Goal: Task Accomplishment & Management: Manage account settings

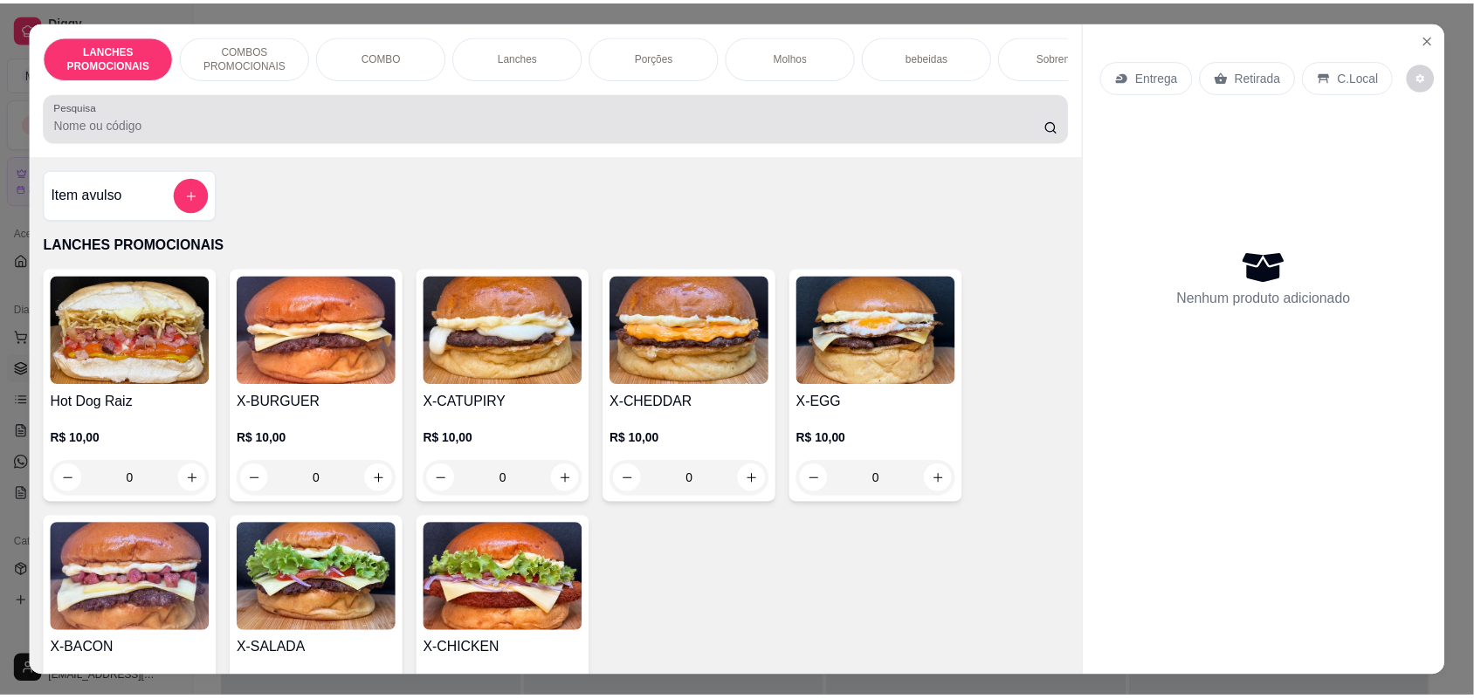
scroll to position [109, 0]
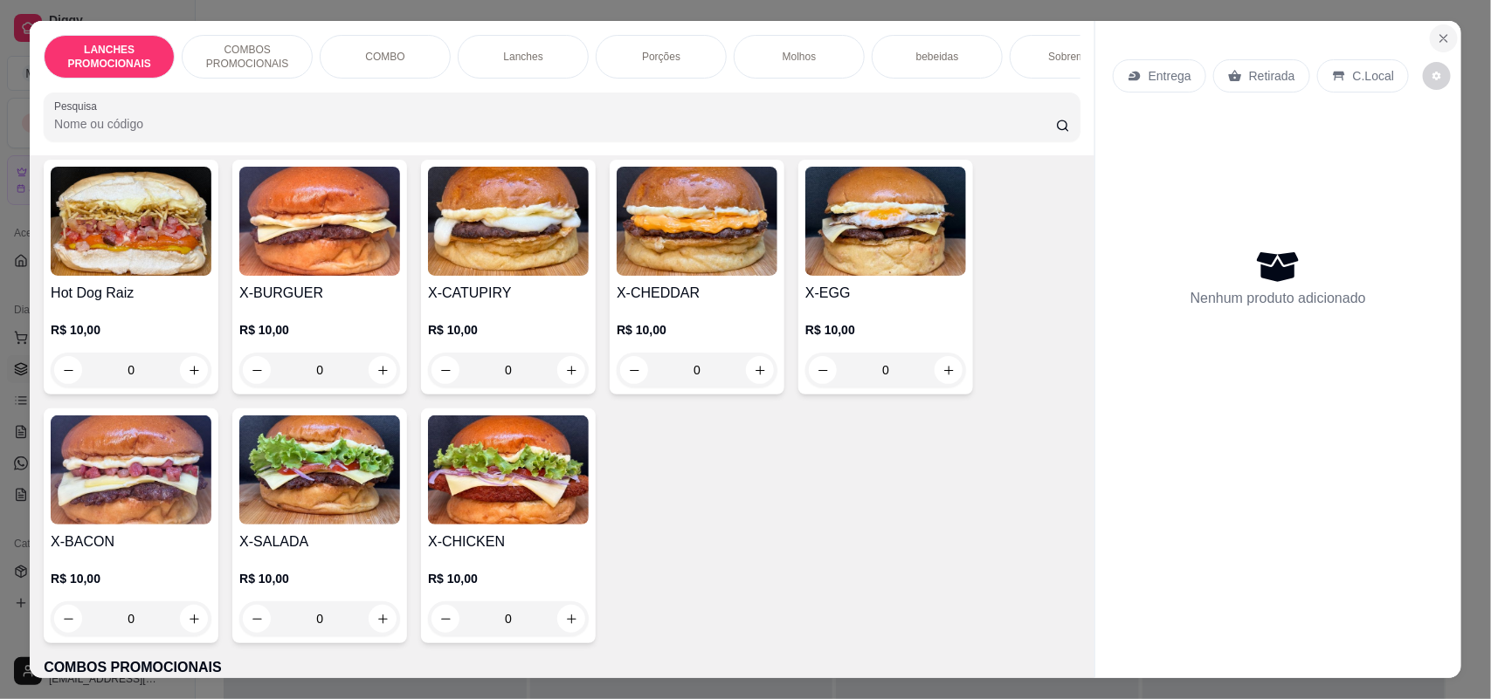
click at [1443, 31] on button "Close" at bounding box center [1444, 38] width 28 height 28
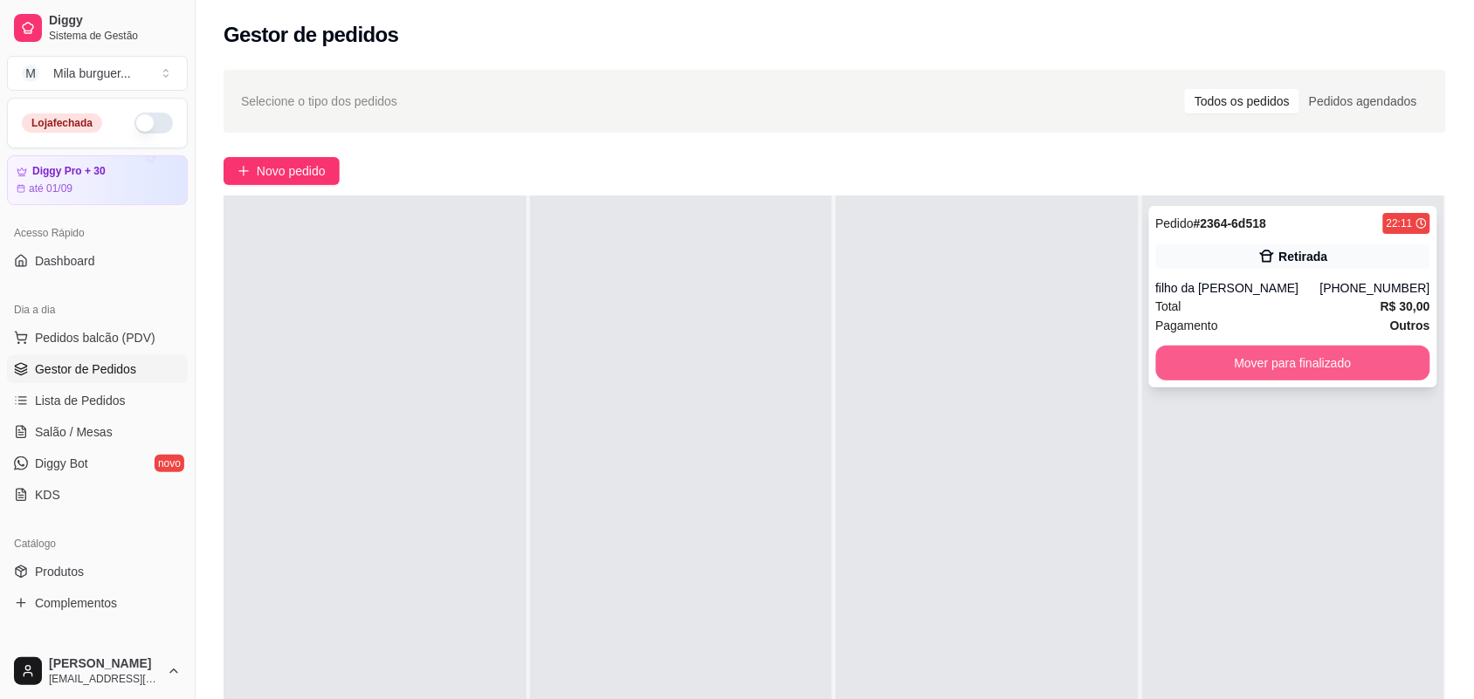
click at [1237, 358] on button "Mover para finalizado" at bounding box center [1293, 363] width 275 height 35
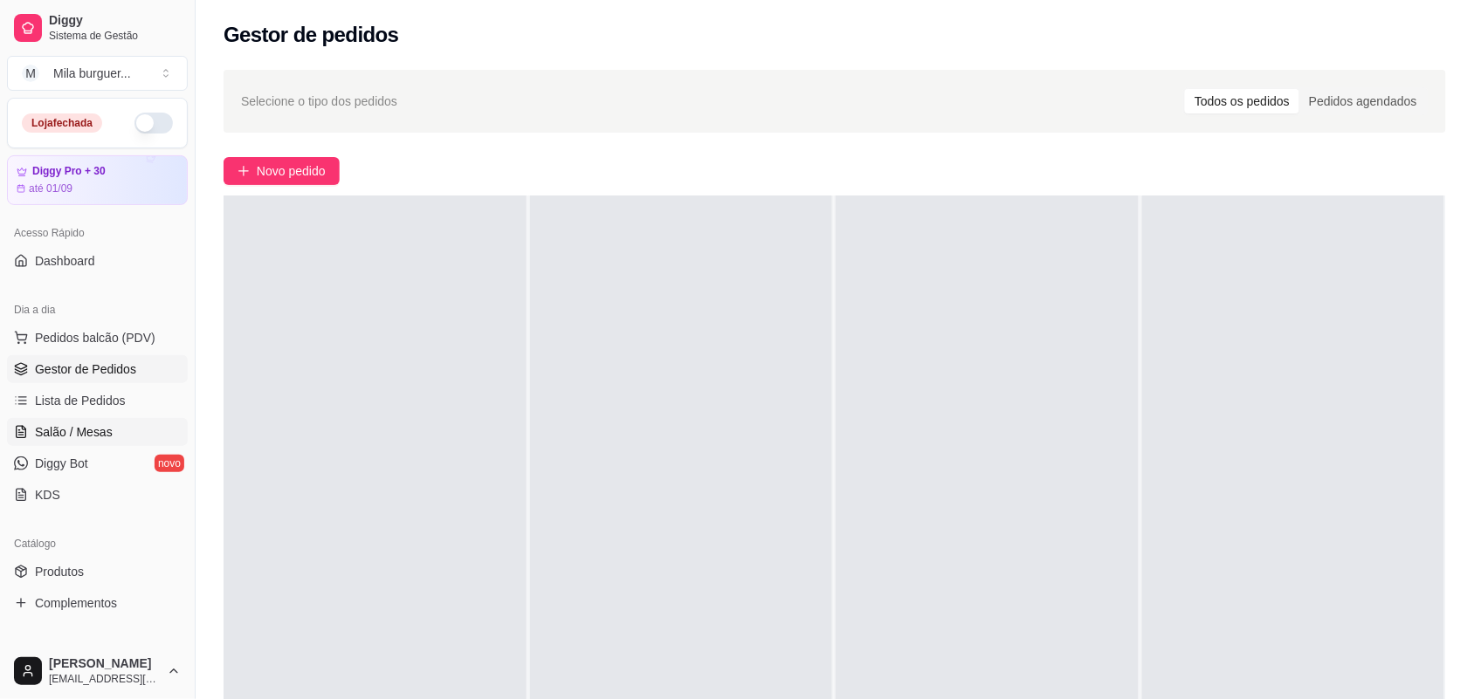
click at [115, 420] on link "Salão / Mesas" at bounding box center [97, 432] width 181 height 28
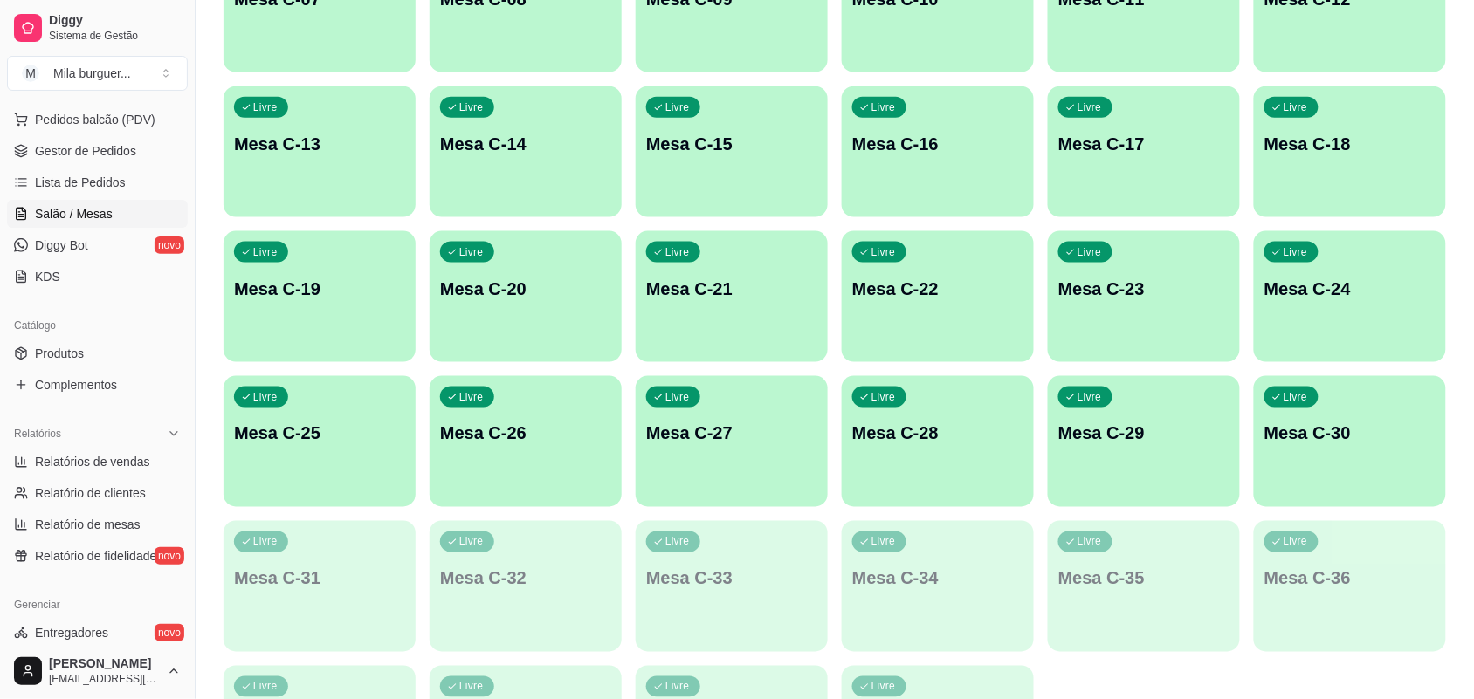
scroll to position [437, 0]
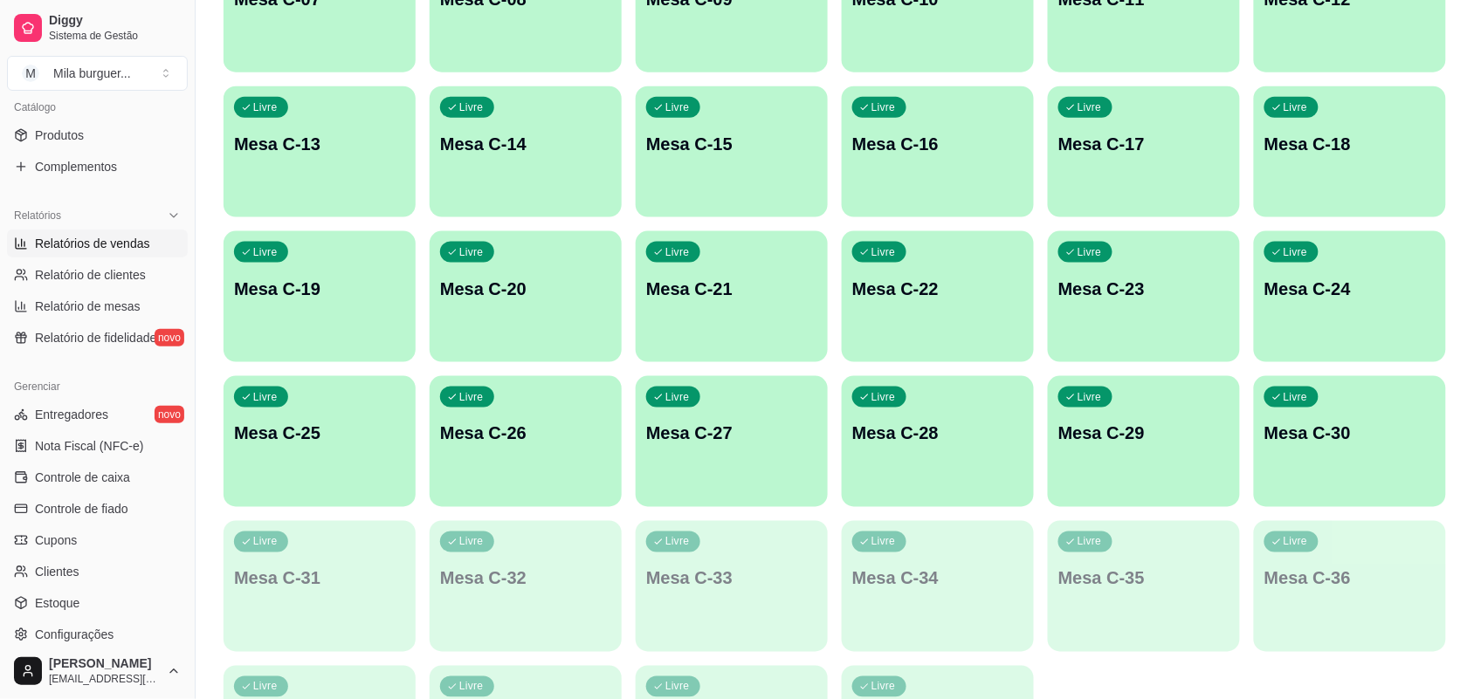
click at [99, 236] on span "Relatórios de vendas" at bounding box center [92, 243] width 115 height 17
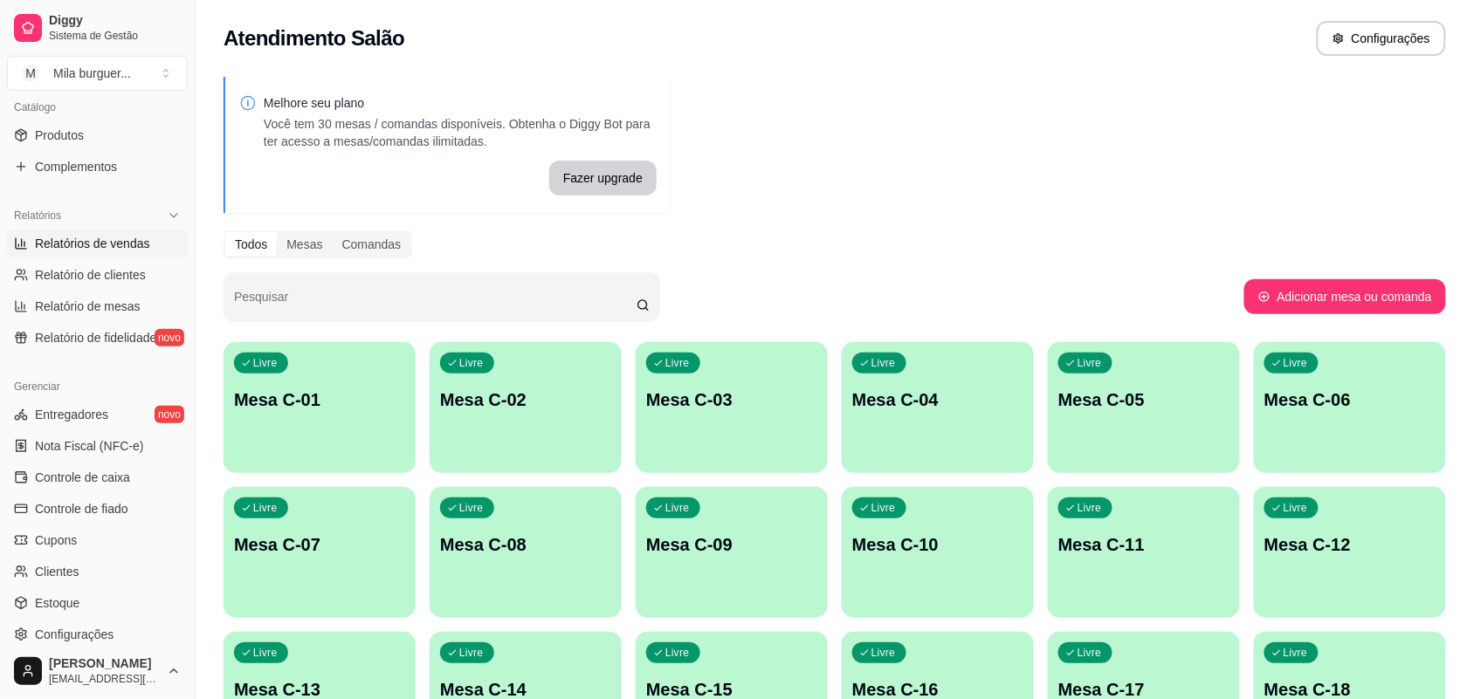
select select "ALL"
select select "0"
